Goal: Task Accomplishment & Management: Use online tool/utility

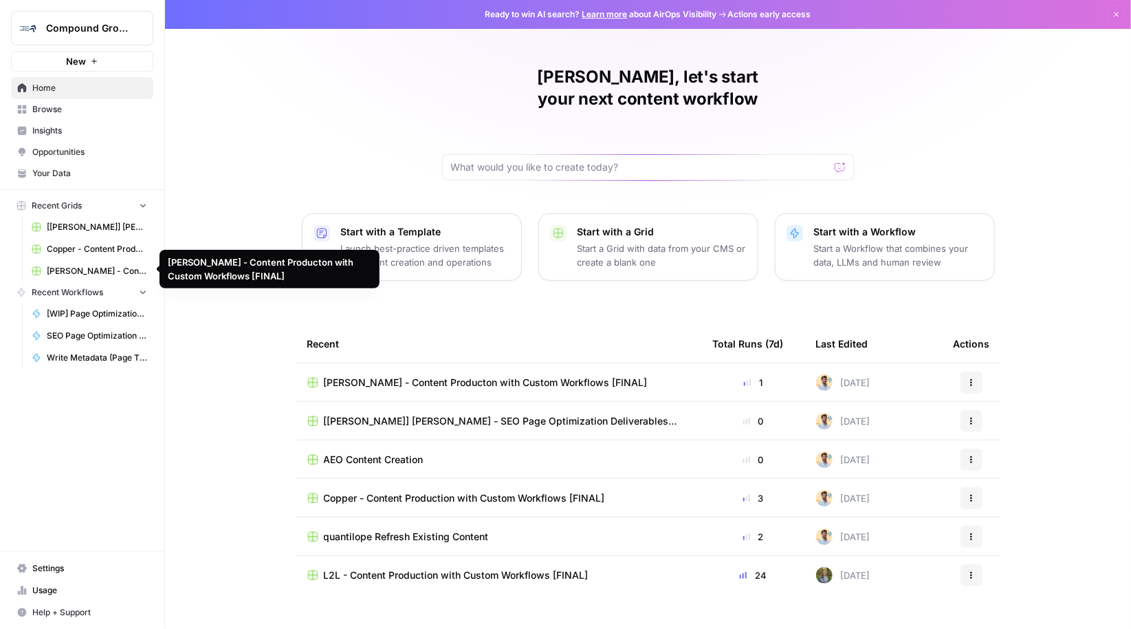
click at [82, 268] on span "[PERSON_NAME] - Content Producton with Custom Workflows [FINAL]" at bounding box center [97, 271] width 100 height 12
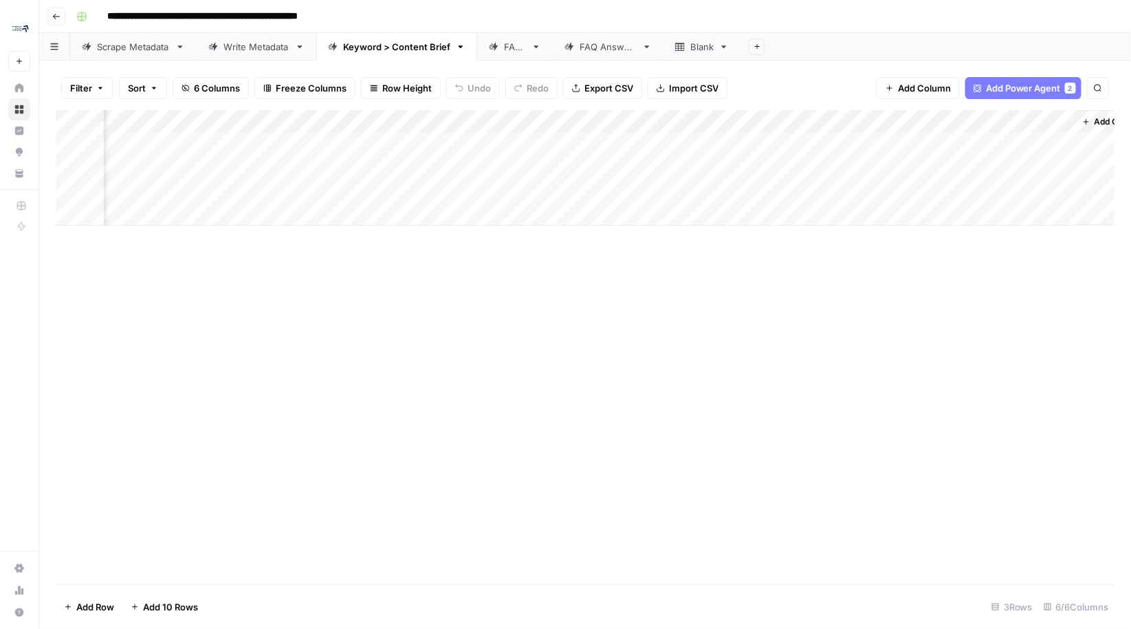
scroll to position [0, 120]
click at [498, 169] on div "Add Column" at bounding box center [586, 168] width 1060 height 116
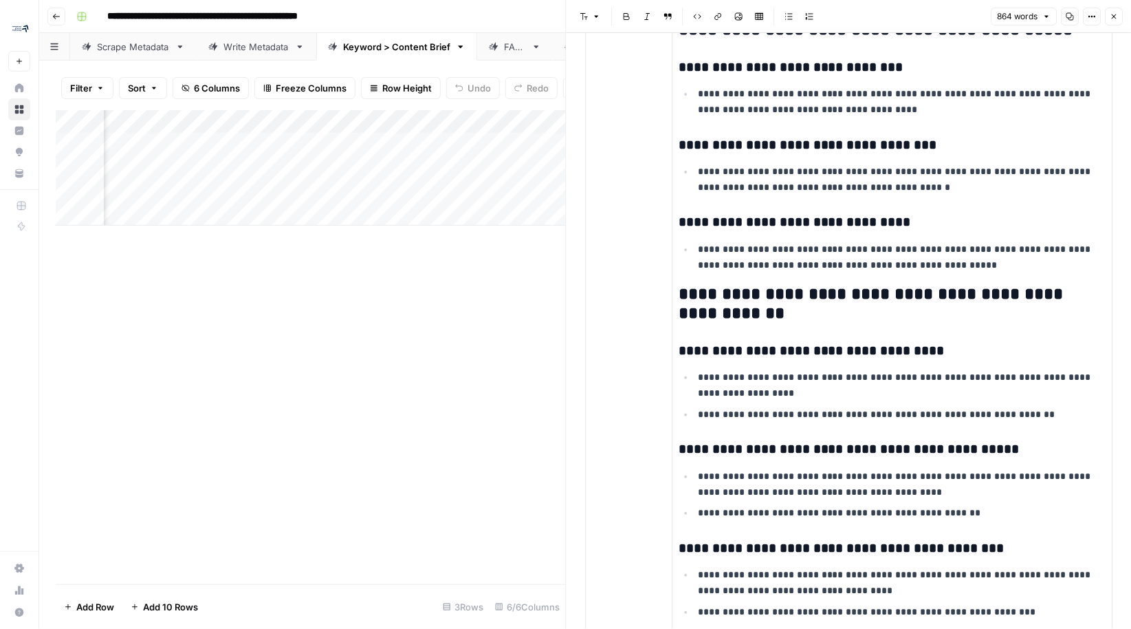
scroll to position [1165, 0]
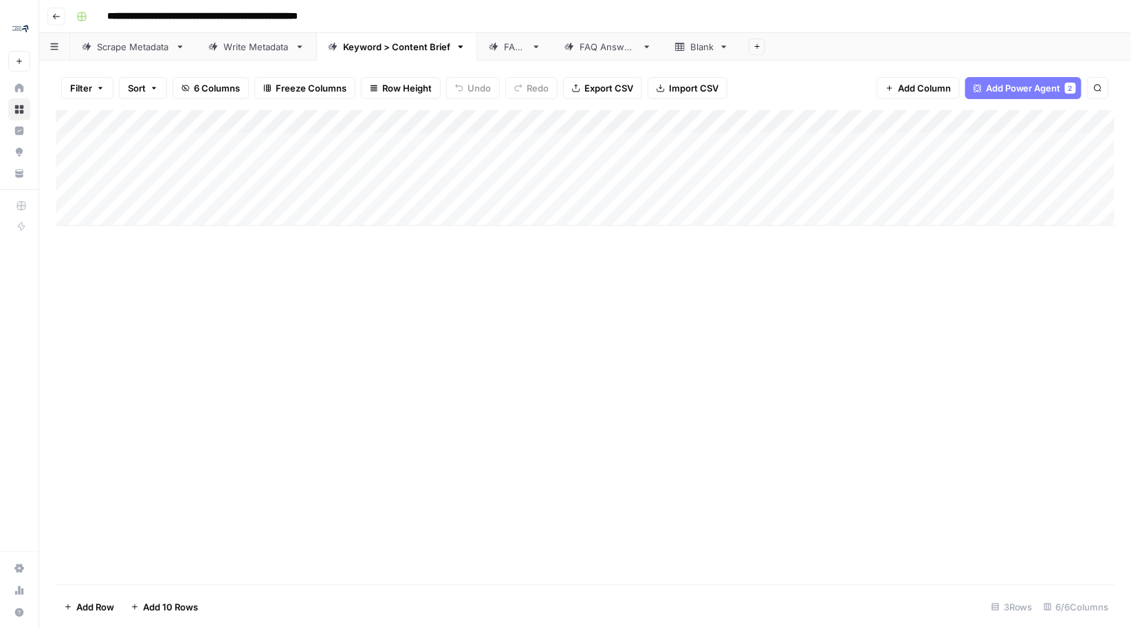
click at [138, 183] on div "Add Column" at bounding box center [586, 168] width 1060 height 116
type textarea "**********"
click at [340, 271] on div "Add Column" at bounding box center [585, 347] width 1059 height 474
click at [343, 193] on div "Add Column" at bounding box center [586, 168] width 1060 height 116
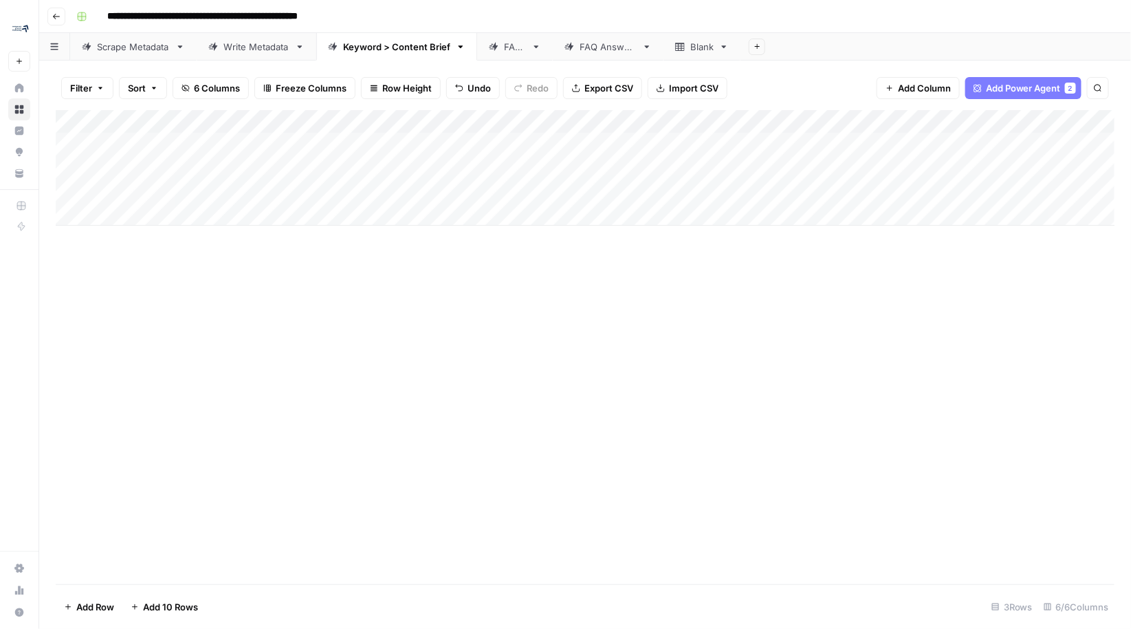
click at [193, 172] on div "Add Column" at bounding box center [586, 168] width 1060 height 116
click at [477, 122] on div "Add Column" at bounding box center [586, 168] width 1060 height 116
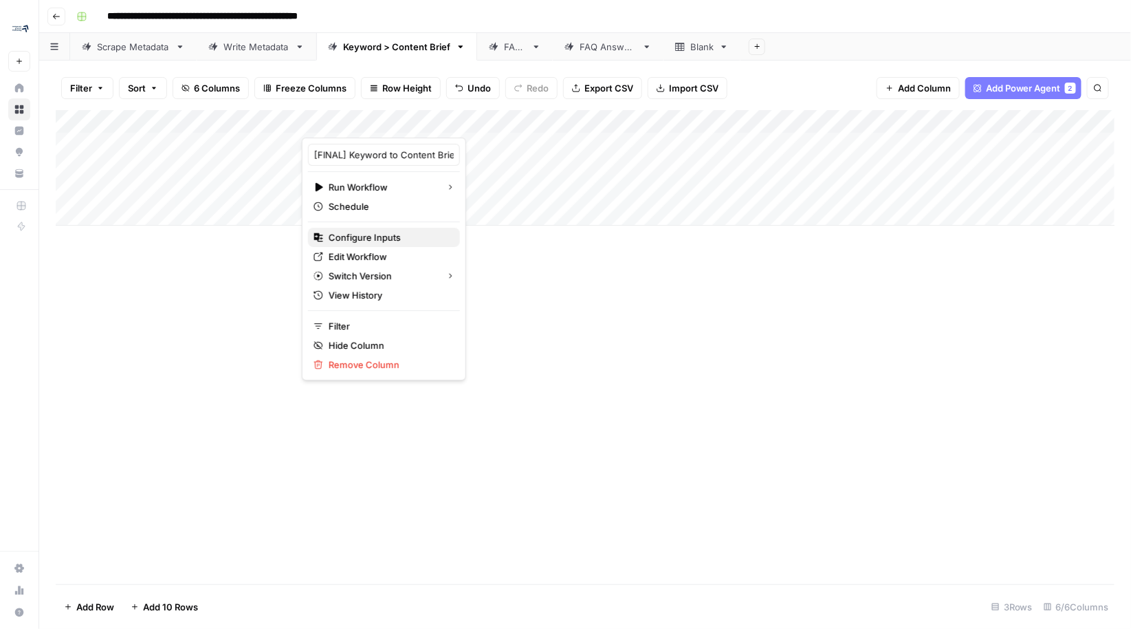
click at [354, 236] on span "Configure Inputs" at bounding box center [389, 237] width 120 height 14
click at [354, 236] on div "Add Column" at bounding box center [585, 347] width 1059 height 474
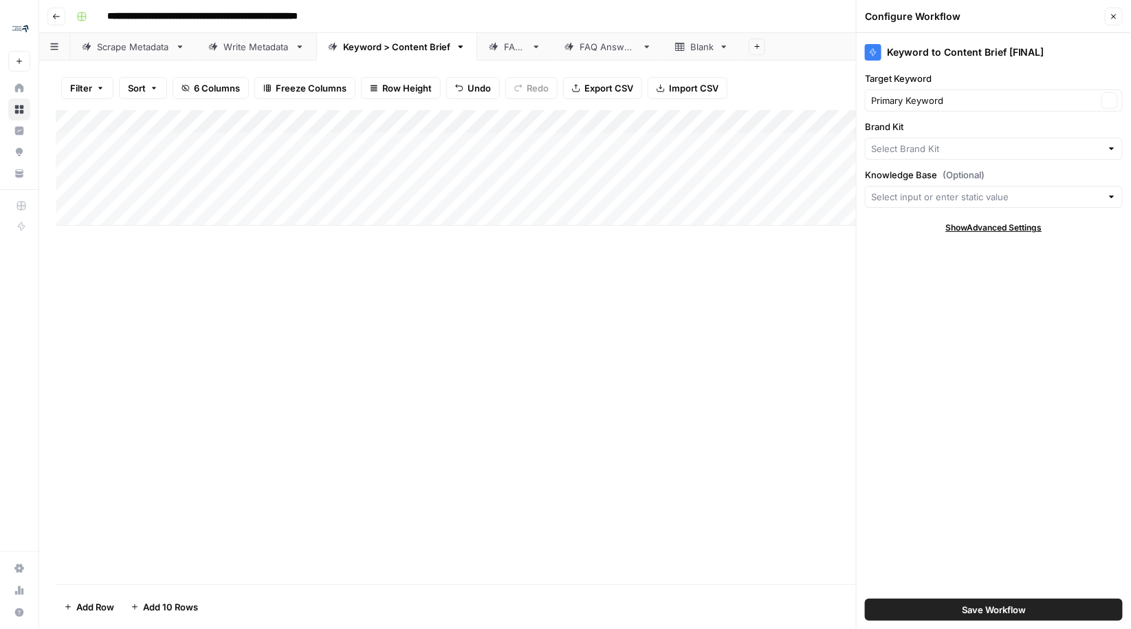
type input "[PERSON_NAME]"
click at [922, 144] on input "Brand Kit" at bounding box center [984, 149] width 226 height 14
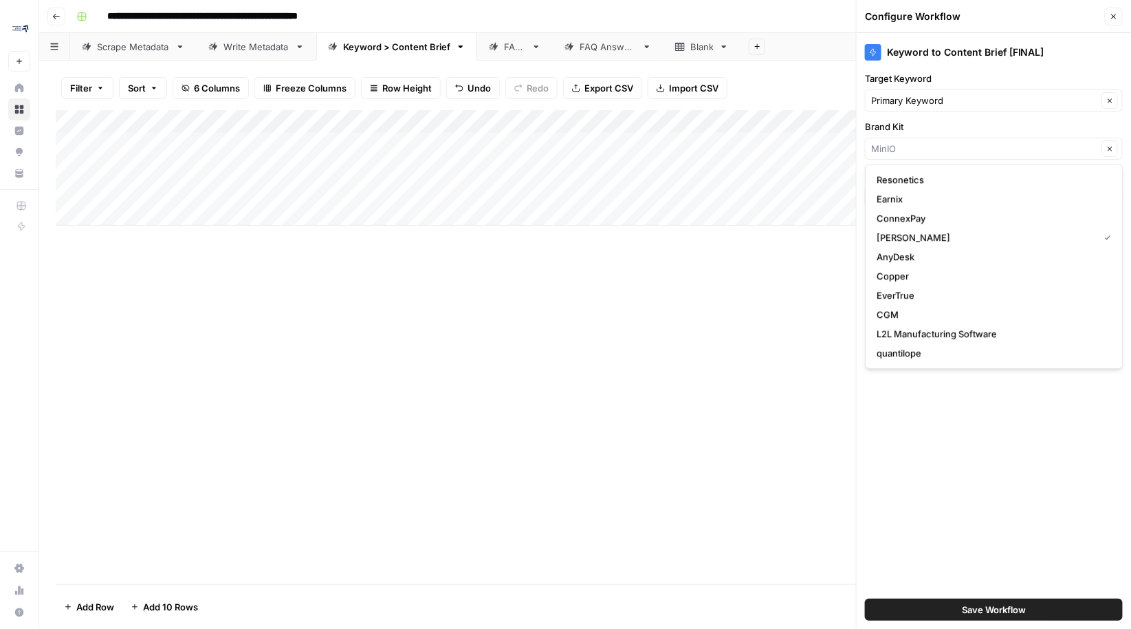
type input "[PERSON_NAME]"
click at [926, 131] on label "Brand Kit" at bounding box center [994, 127] width 258 height 14
click at [926, 142] on input "[PERSON_NAME]" at bounding box center [984, 149] width 226 height 14
type input "[PERSON_NAME]"
click at [811, 94] on div "Filter Sort 6 Columns Freeze Columns Row Height Undo Redo Export CSV Import CSV…" at bounding box center [585, 88] width 1059 height 44
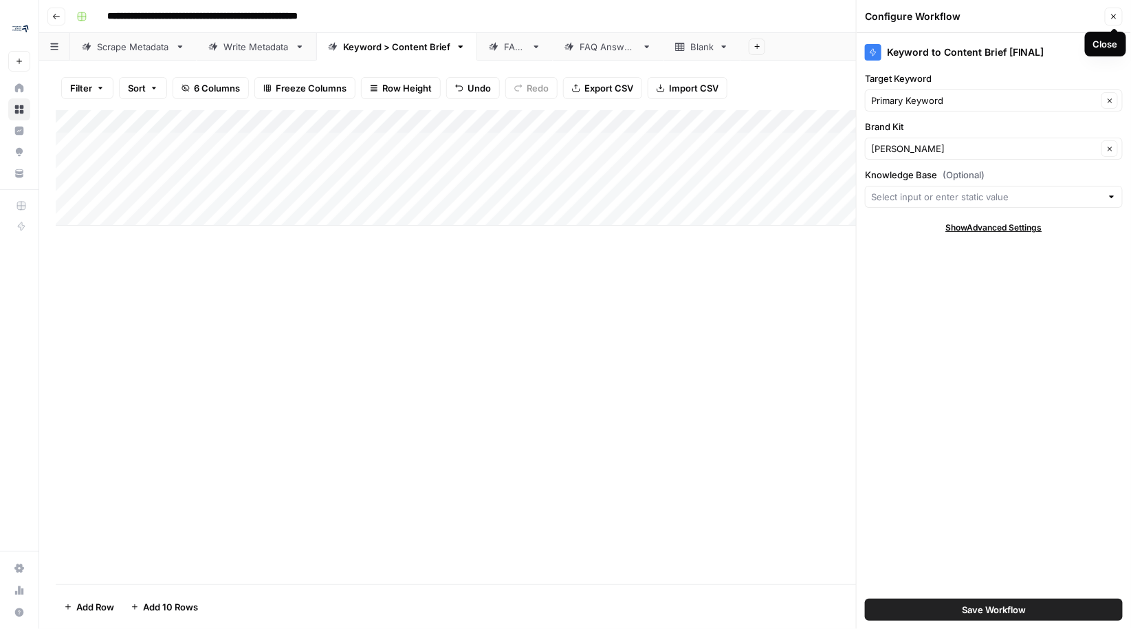
click at [1116, 19] on icon "button" at bounding box center [1114, 16] width 8 height 8
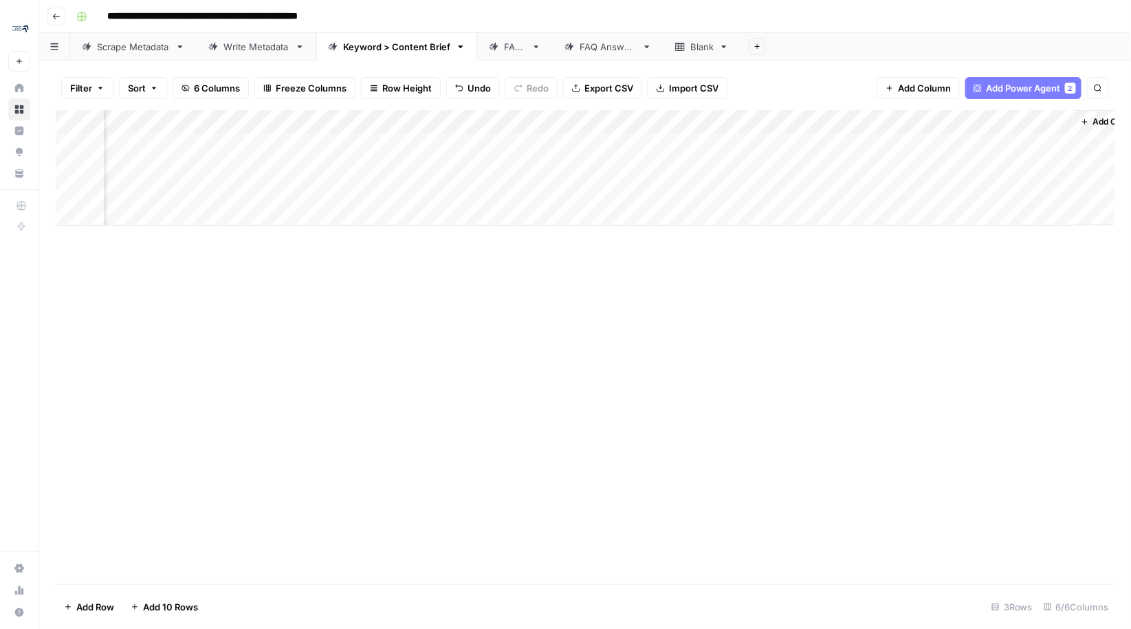
scroll to position [0, 149]
click at [657, 142] on div "Add Column" at bounding box center [586, 168] width 1060 height 116
click at [966, 146] on div "Add Column" at bounding box center [586, 168] width 1060 height 116
click at [1023, 146] on div "Add Column" at bounding box center [586, 168] width 1060 height 116
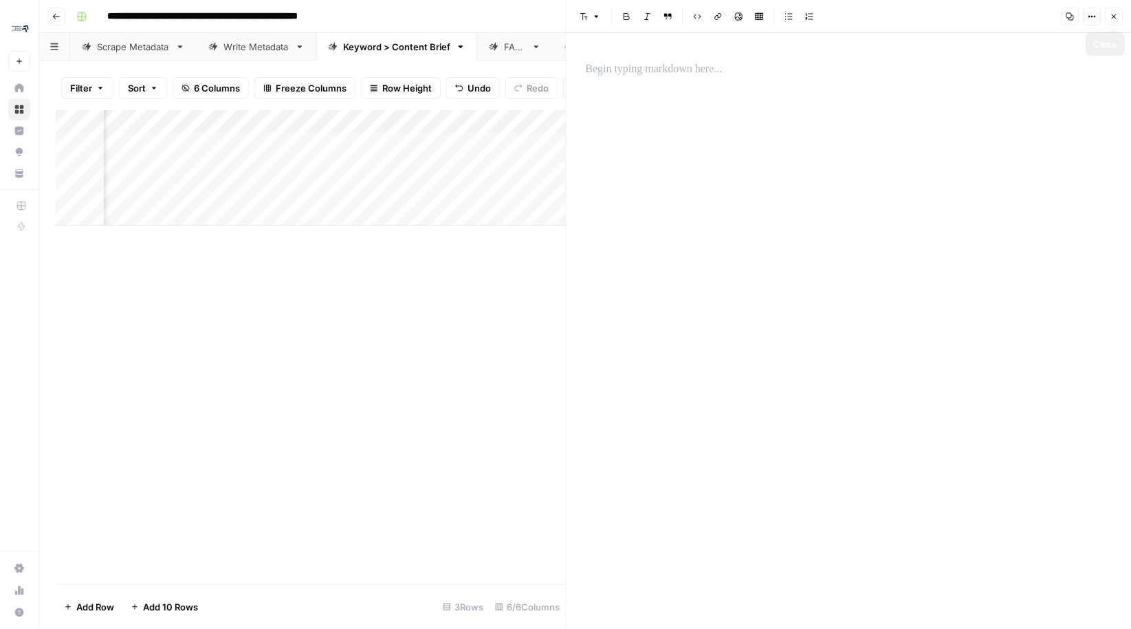
click at [1116, 14] on icon "button" at bounding box center [1114, 16] width 5 height 5
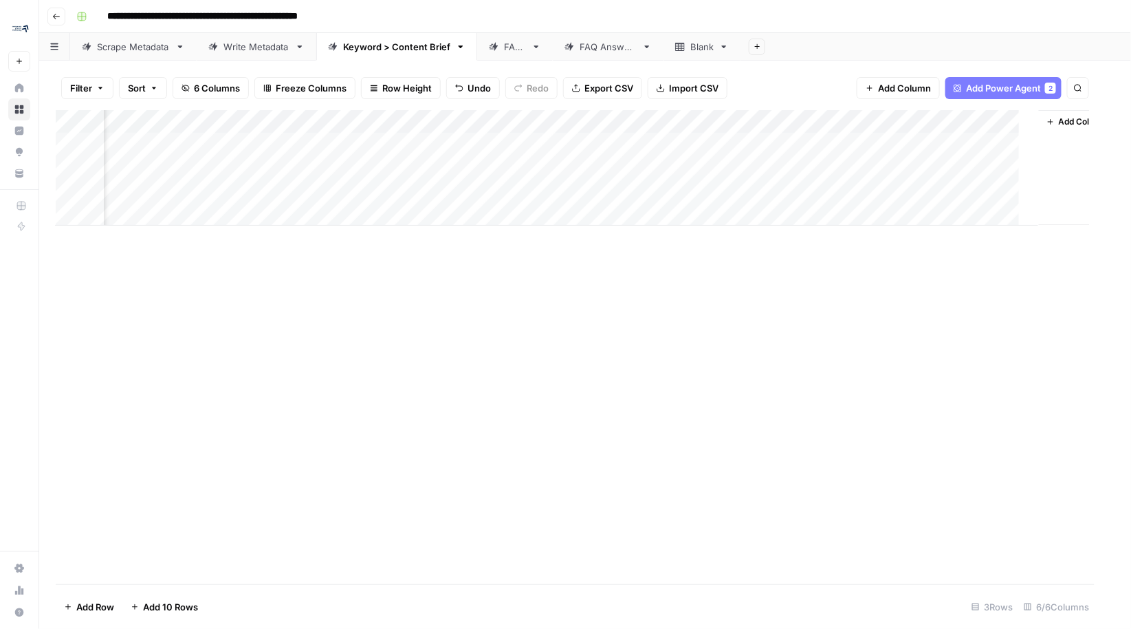
scroll to position [0, 132]
click at [686, 143] on div "Add Column" at bounding box center [586, 168] width 1060 height 116
click at [478, 144] on div "Add Column" at bounding box center [586, 168] width 1060 height 116
click at [489, 144] on div "Add Column" at bounding box center [586, 168] width 1060 height 116
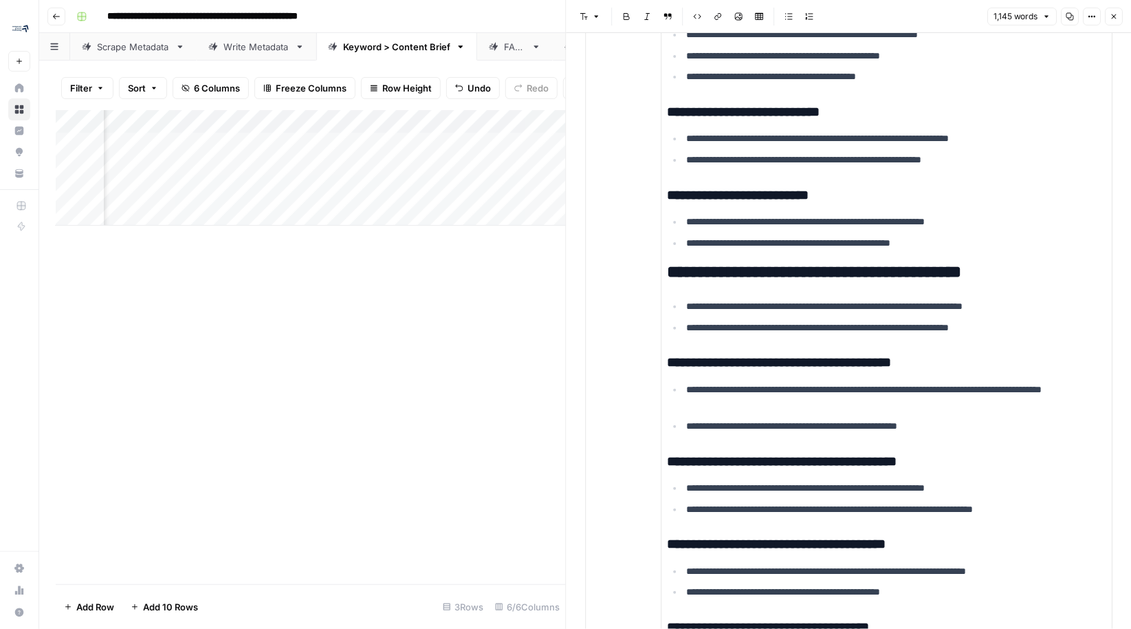
scroll to position [1400, 0]
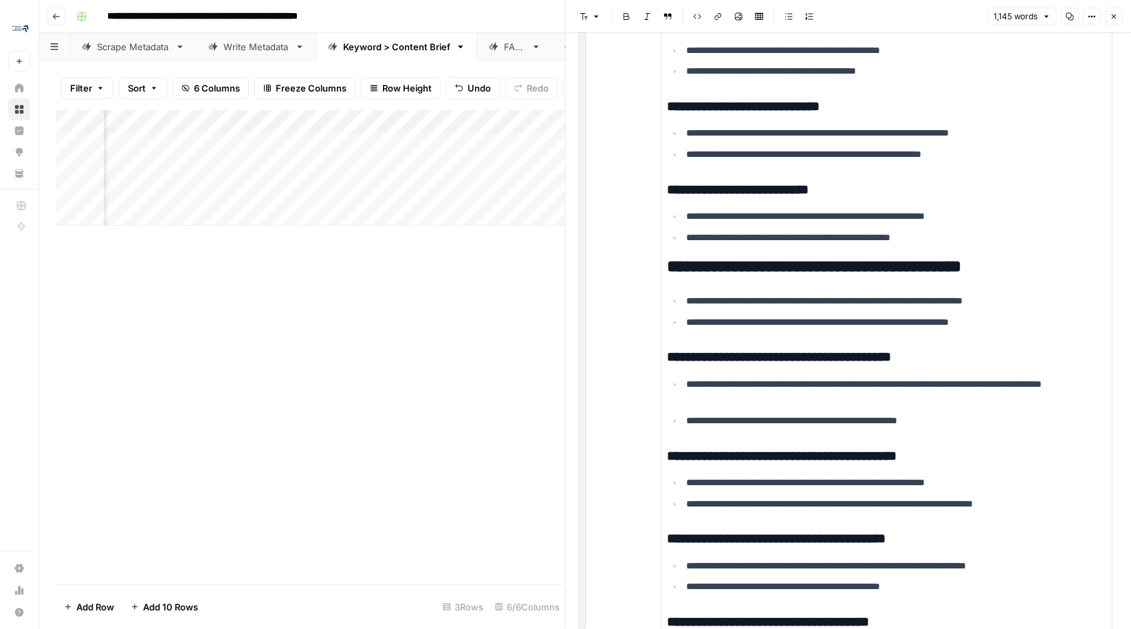
click at [1027, 276] on h2 "**********" at bounding box center [885, 266] width 435 height 19
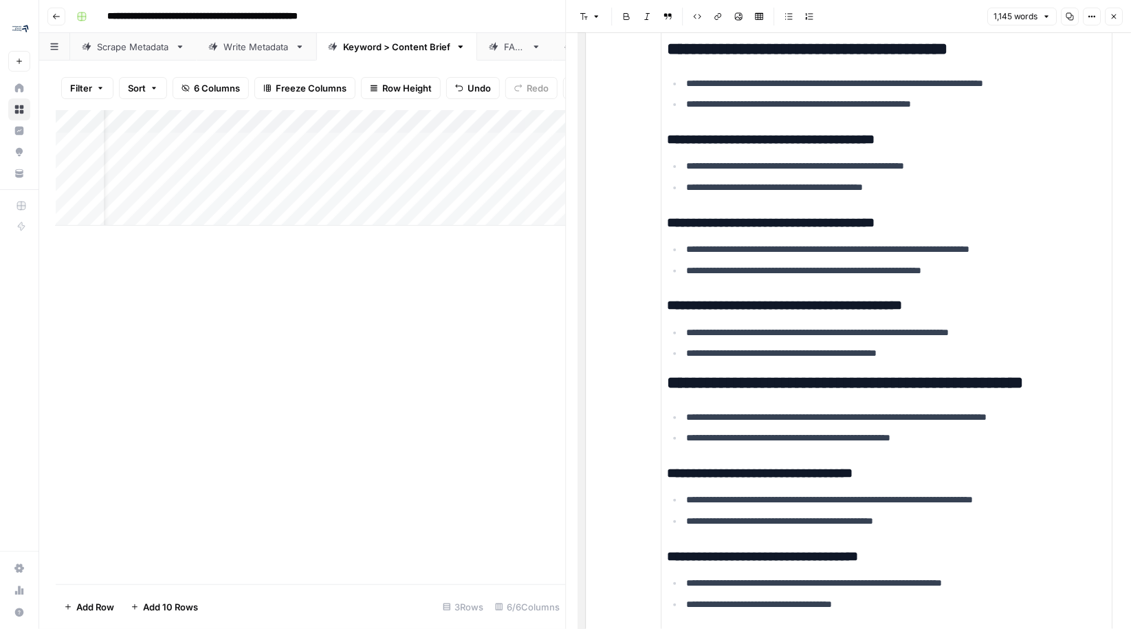
scroll to position [0, 0]
click at [208, 145] on div "Add Column" at bounding box center [311, 168] width 510 height 116
click at [208, 145] on textarea "**********" at bounding box center [213, 144] width 220 height 19
click at [204, 173] on div "Add Column" at bounding box center [311, 168] width 510 height 116
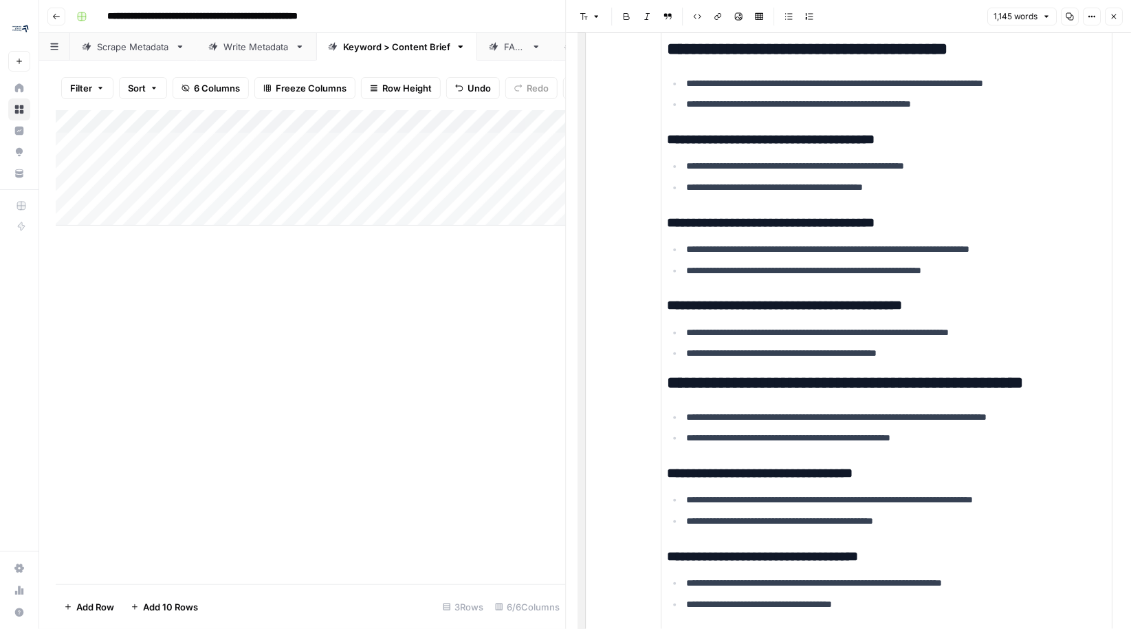
click at [204, 173] on div "Add Column" at bounding box center [311, 168] width 510 height 116
click at [204, 173] on textarea "**********" at bounding box center [213, 168] width 220 height 19
click at [193, 136] on div "Add Column" at bounding box center [311, 168] width 510 height 116
click at [223, 163] on div "Add Column" at bounding box center [311, 168] width 510 height 116
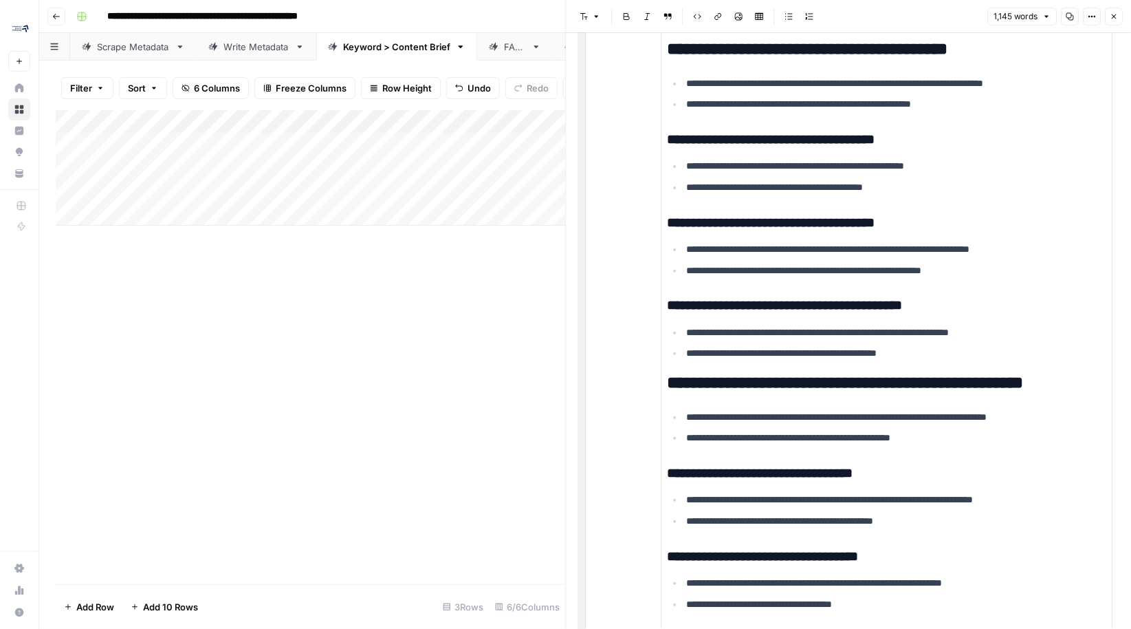
click at [223, 163] on div "Add Column" at bounding box center [311, 168] width 510 height 116
click at [223, 163] on textarea "**********" at bounding box center [213, 168] width 220 height 19
click at [199, 144] on div "Add Column" at bounding box center [311, 168] width 510 height 116
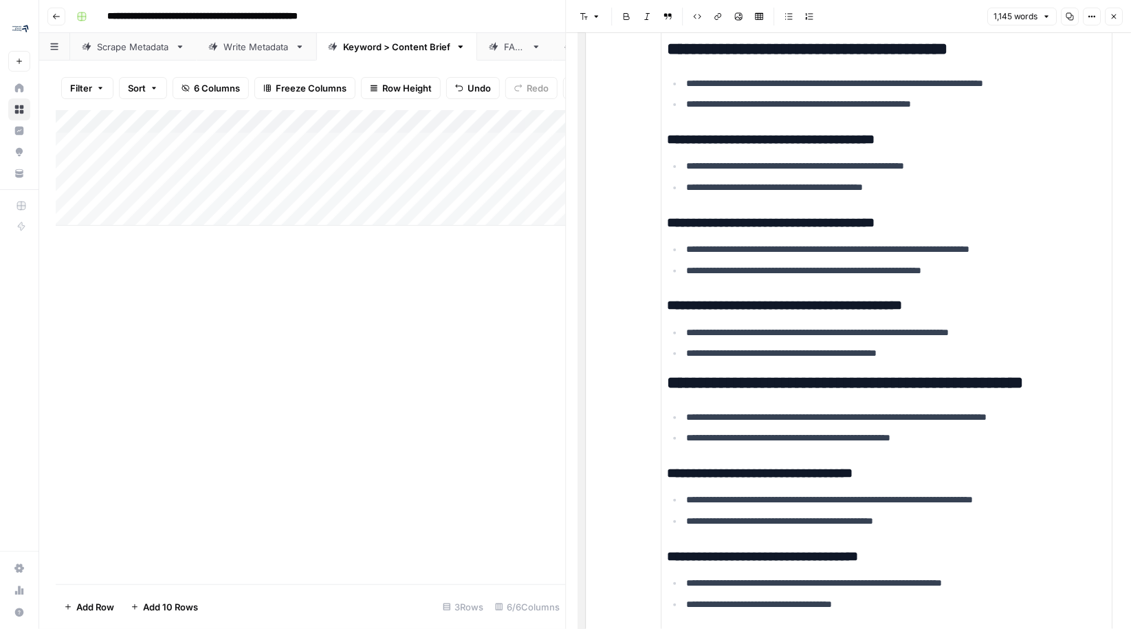
click at [199, 144] on div "Add Column" at bounding box center [311, 168] width 510 height 116
click at [199, 144] on textarea "**********" at bounding box center [213, 144] width 220 height 19
click at [157, 145] on textarea "**********" at bounding box center [213, 144] width 220 height 19
drag, startPoint x: 149, startPoint y: 144, endPoint x: 254, endPoint y: 150, distance: 104.7
click at [254, 150] on textarea "**********" at bounding box center [213, 144] width 220 height 19
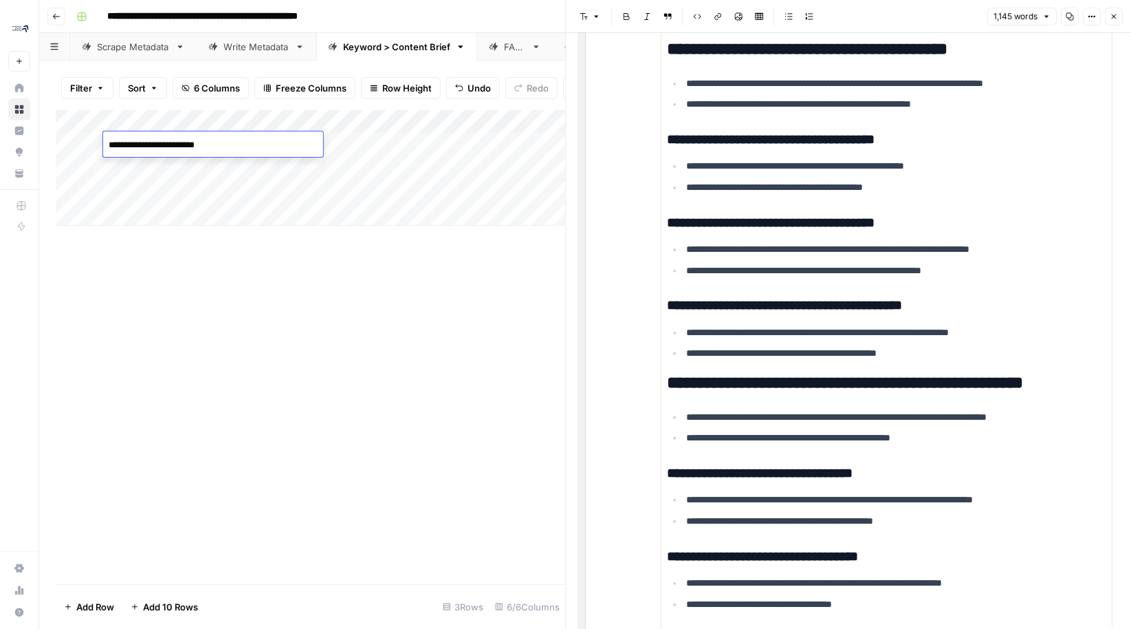
click at [158, 171] on div "Add Column" at bounding box center [311, 168] width 510 height 116
click at [155, 170] on textarea "**********" at bounding box center [213, 168] width 220 height 19
drag, startPoint x: 151, startPoint y: 169, endPoint x: 235, endPoint y: 172, distance: 84.7
click at [235, 172] on textarea "**********" at bounding box center [213, 168] width 220 height 19
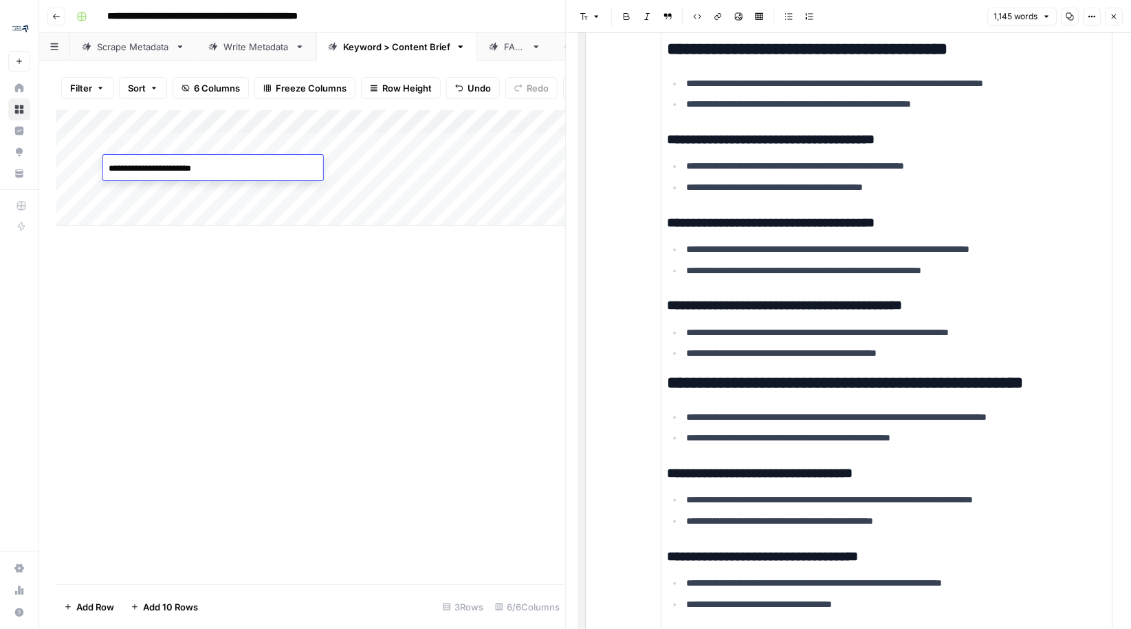
click at [294, 248] on div "Add Column" at bounding box center [311, 347] width 510 height 474
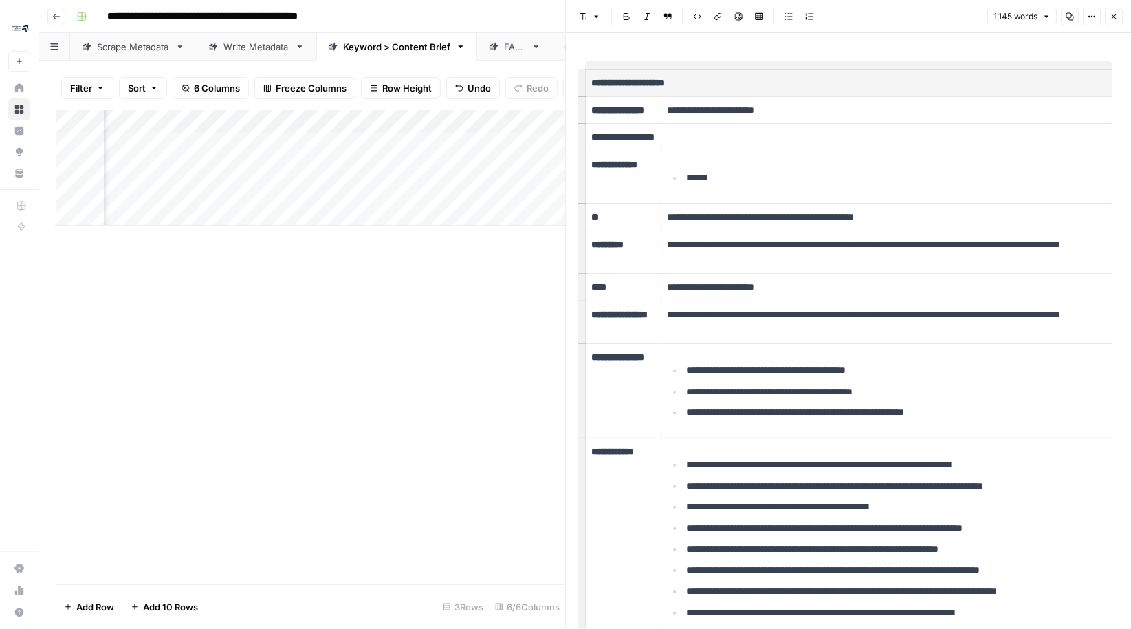
scroll to position [71, 0]
